Goal: Task Accomplishment & Management: Manage account settings

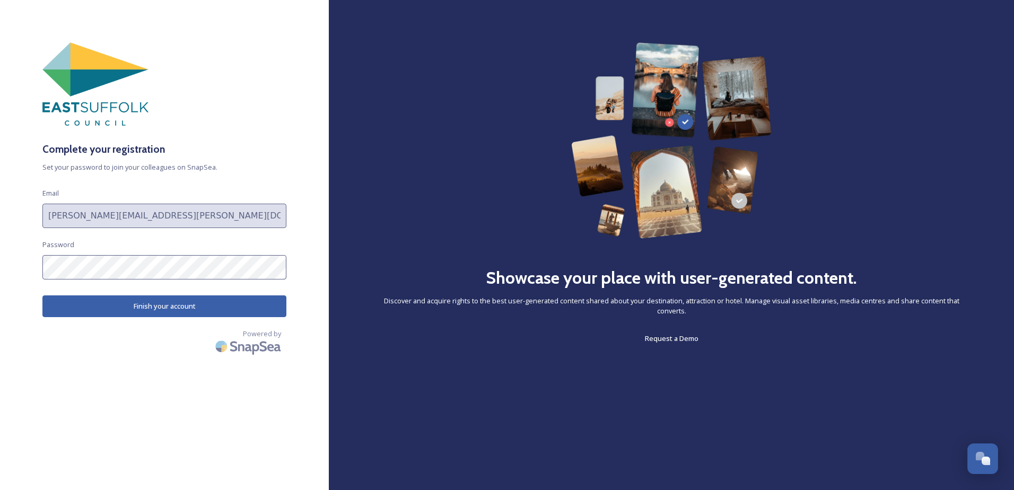
click at [188, 304] on button "Finish your account" at bounding box center [164, 306] width 244 height 22
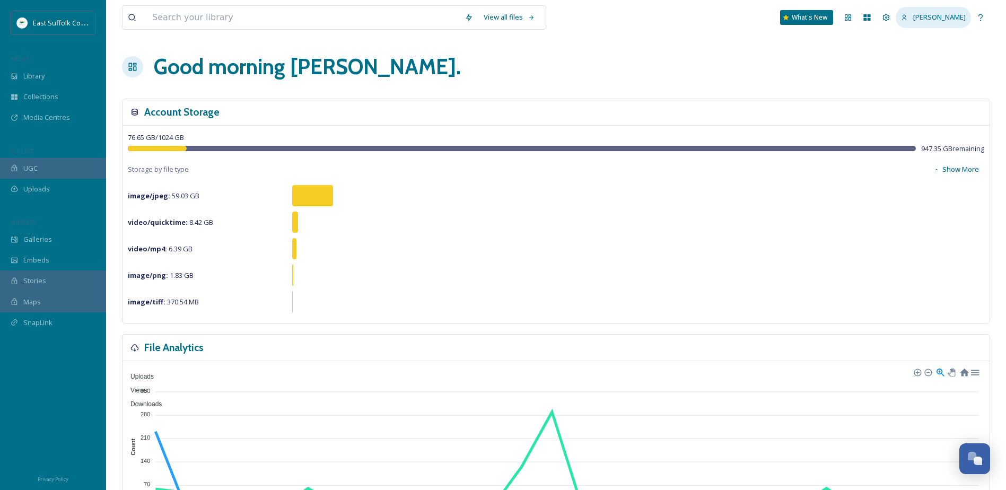
drag, startPoint x: 946, startPoint y: 1, endPoint x: 963, endPoint y: 11, distance: 19.3
click at [809, 11] on div "[PERSON_NAME]" at bounding box center [932, 17] width 75 height 21
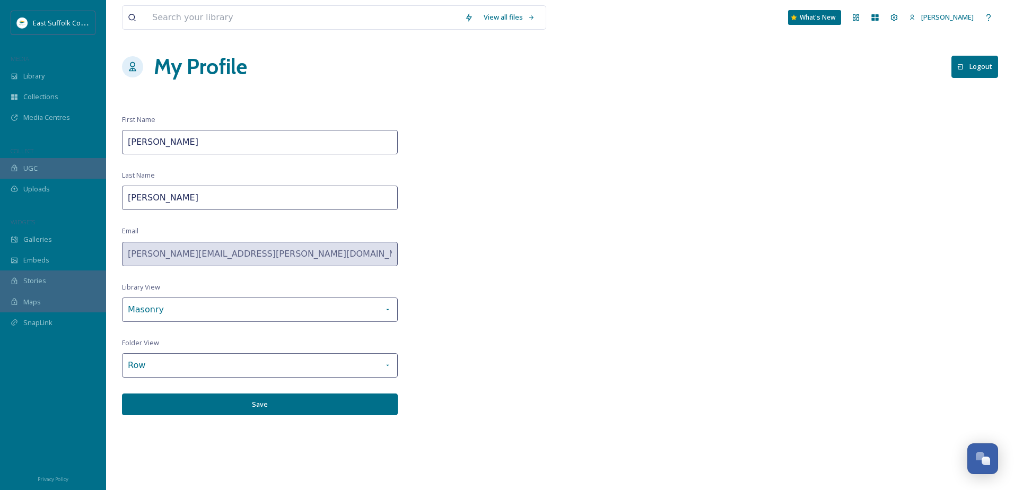
click at [809, 64] on button "Logout" at bounding box center [974, 67] width 47 height 22
